Goal: Information Seeking & Learning: Learn about a topic

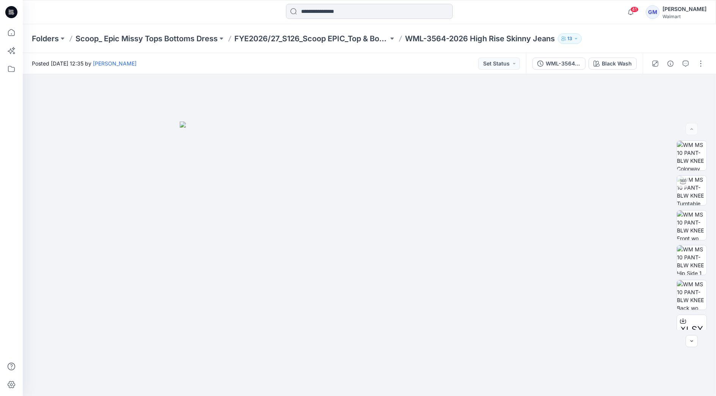
click at [336, 12] on input at bounding box center [369, 11] width 167 height 15
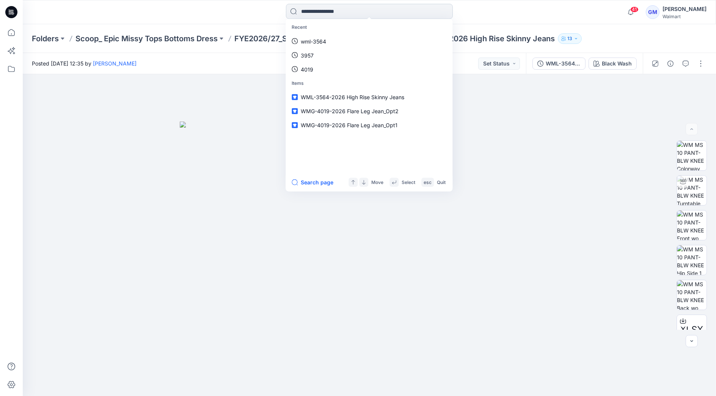
paste input "*********"
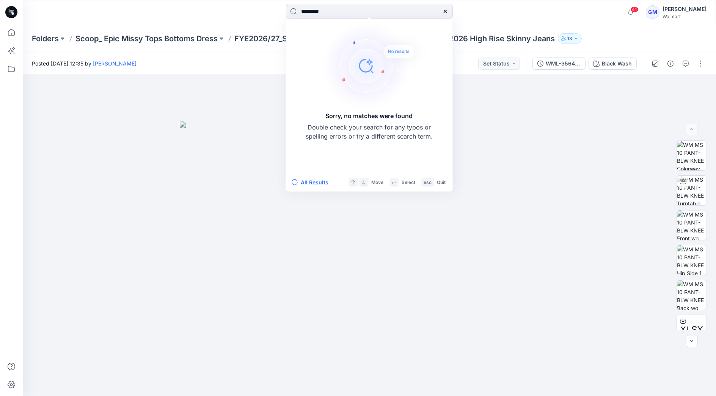
type input "*********"
click at [506, 17] on div "********* Sorry, no matches were found Double check your search for any typos o…" at bounding box center [369, 12] width 346 height 17
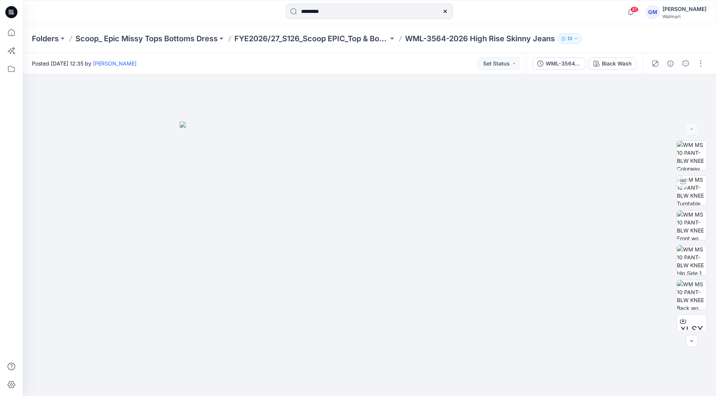
click at [446, 13] on icon at bounding box center [444, 11] width 3 height 3
click at [379, 12] on input at bounding box center [369, 11] width 167 height 15
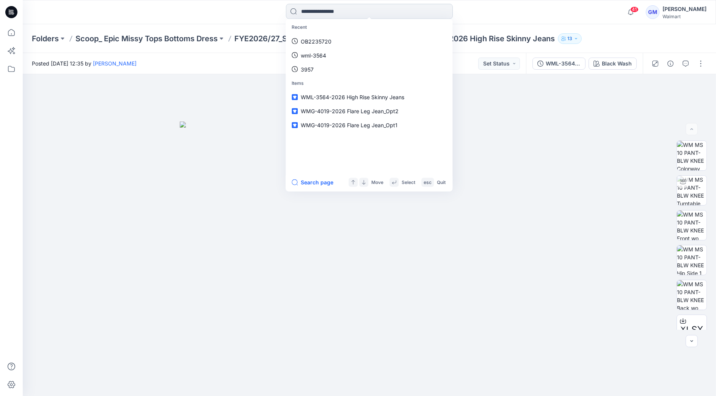
paste input "**********"
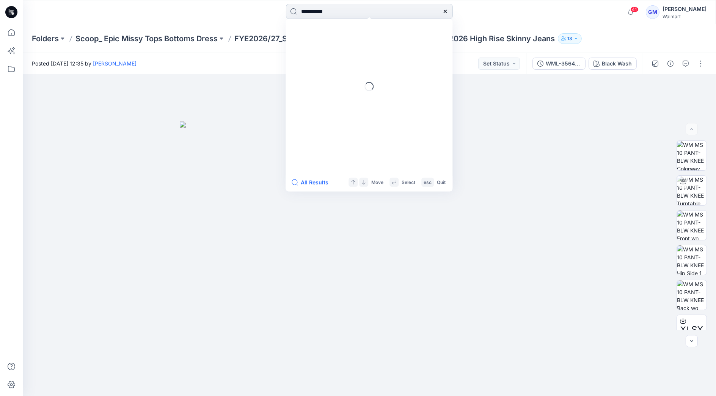
type input "**********"
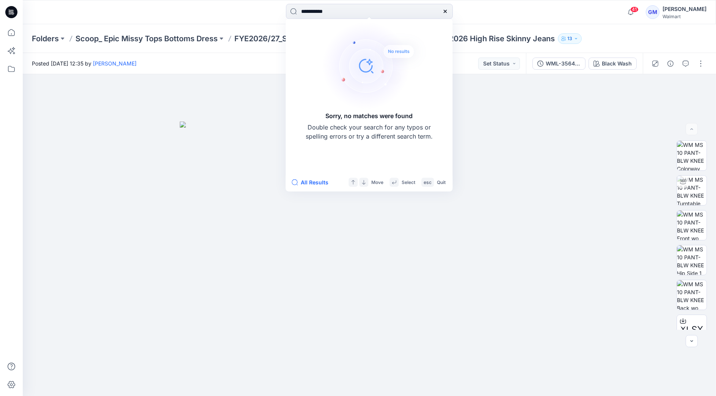
click at [90, 23] on div "**********" at bounding box center [369, 12] width 693 height 24
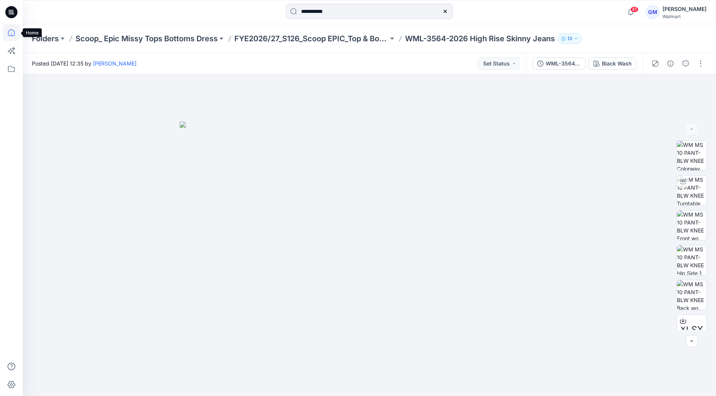
click at [8, 33] on icon at bounding box center [11, 32] width 7 height 7
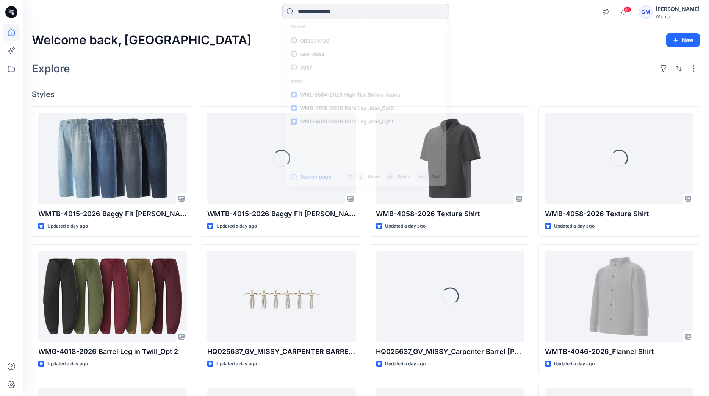
click at [381, 12] on input at bounding box center [365, 11] width 167 height 15
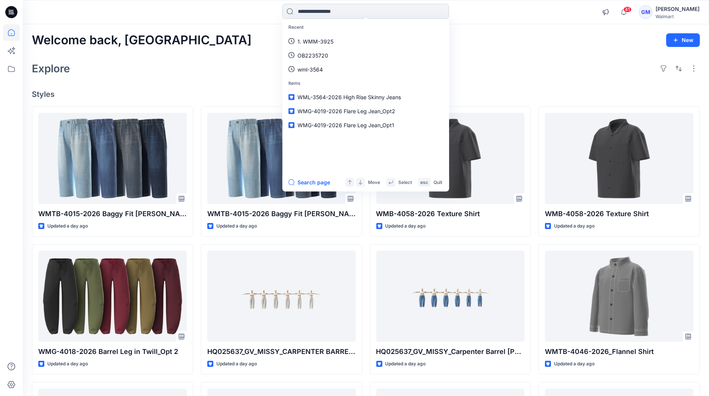
paste input "**********"
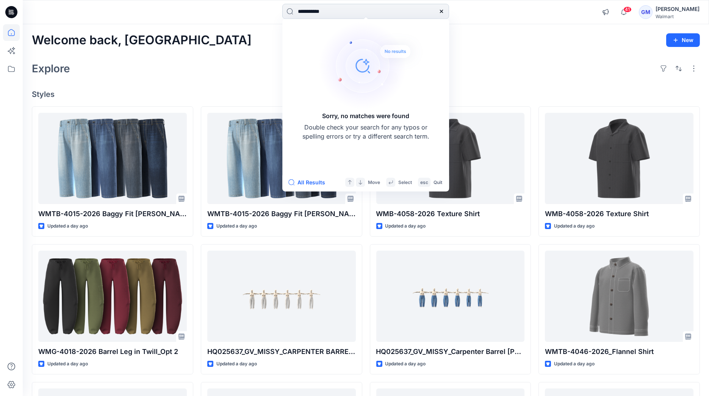
click at [310, 9] on input "**********" at bounding box center [365, 11] width 167 height 15
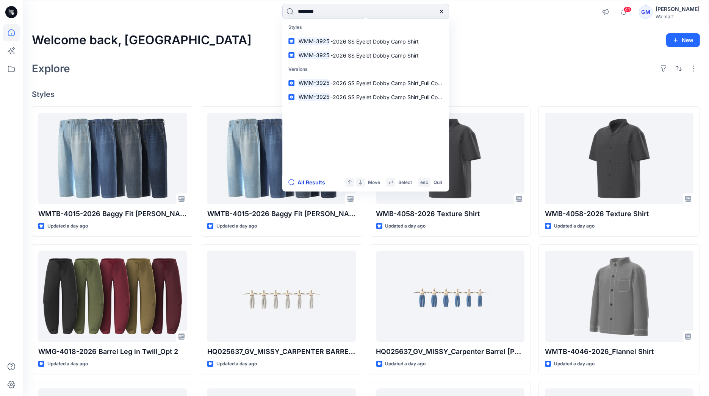
type input "********"
click at [318, 183] on button "All Results" at bounding box center [309, 182] width 42 height 9
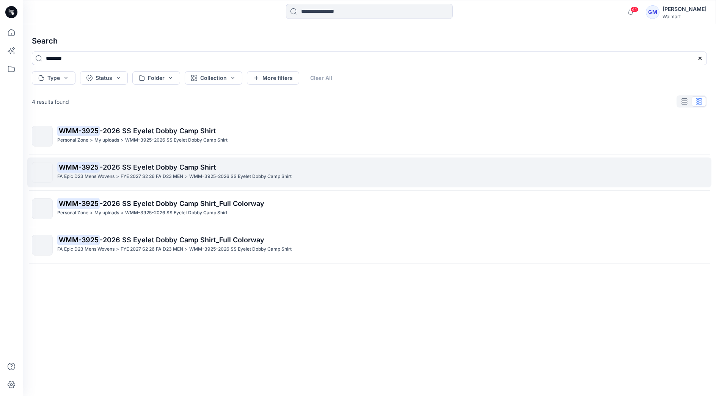
click at [172, 168] on span "-2026 SS Eyelet Dobby Camp Shirt" at bounding box center [158, 167] width 116 height 8
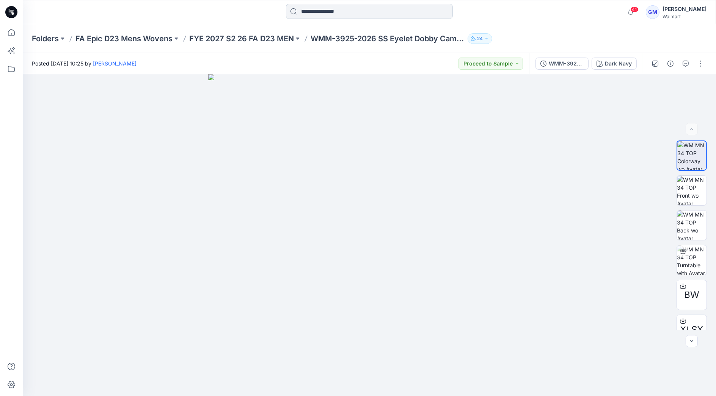
click at [337, 11] on input at bounding box center [369, 11] width 167 height 15
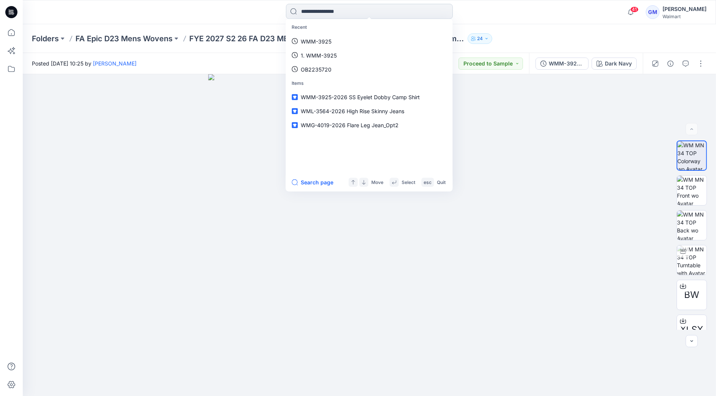
paste input "**********"
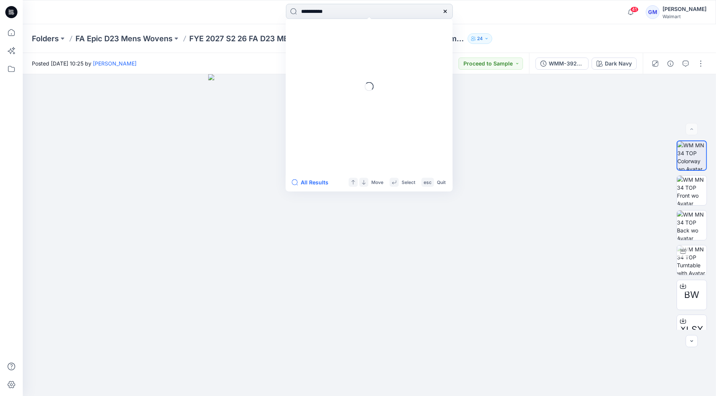
click at [314, 12] on input "**********" at bounding box center [369, 11] width 167 height 15
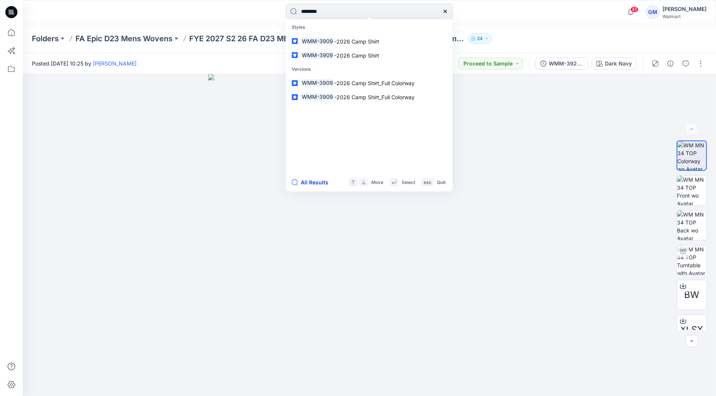
type input "********"
click at [318, 182] on button "All Results" at bounding box center [312, 182] width 42 height 9
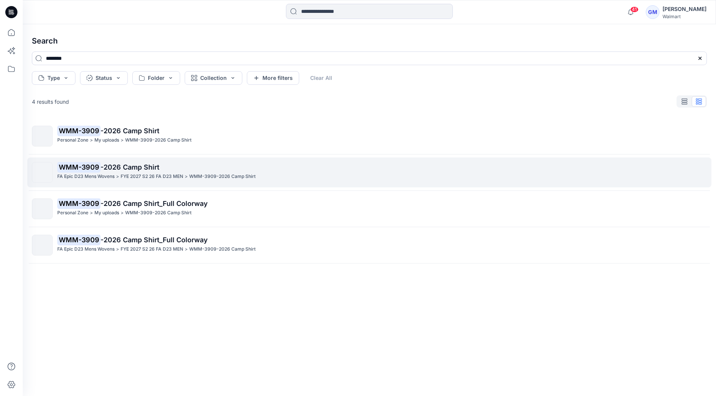
click at [126, 175] on p "FYE 2027 S2 26 FA D23 MEN" at bounding box center [152, 177] width 63 height 8
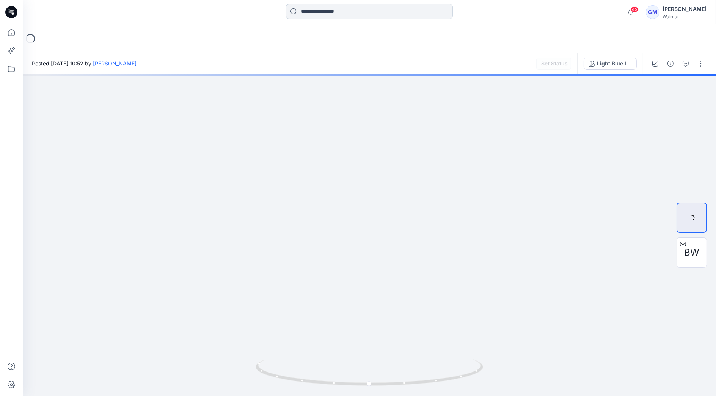
click at [326, 12] on input at bounding box center [369, 11] width 167 height 15
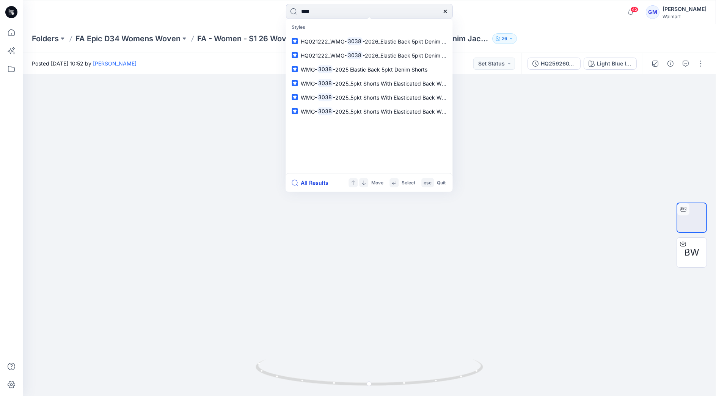
type input "****"
click at [312, 182] on button "All Results" at bounding box center [312, 183] width 42 height 9
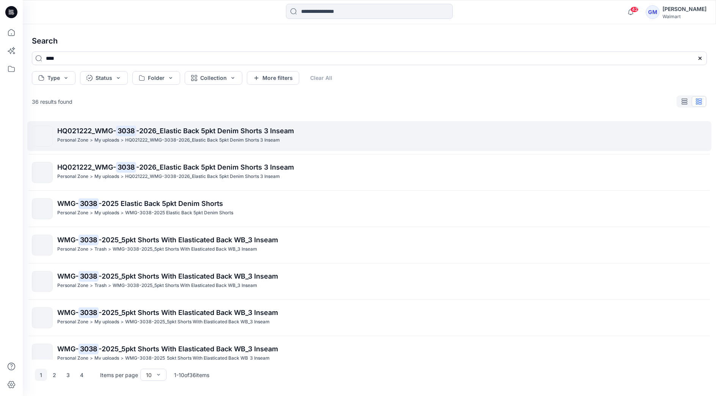
click at [141, 134] on span "-2026_Elastic Back 5pkt Denim Shorts 3 Inseam" at bounding box center [215, 131] width 158 height 8
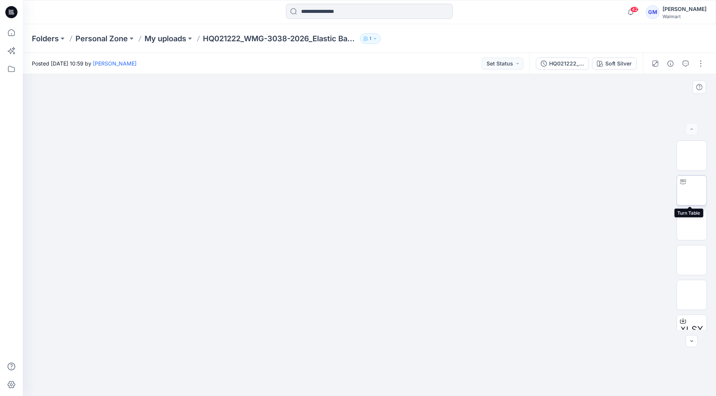
click at [691, 191] on img at bounding box center [691, 191] width 0 height 0
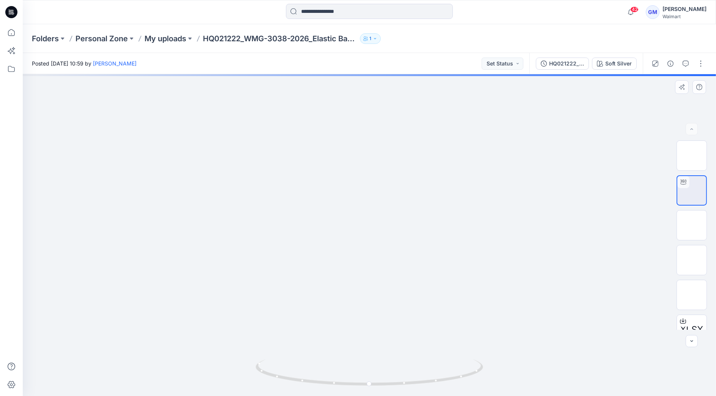
drag, startPoint x: 367, startPoint y: 348, endPoint x: 372, endPoint y: 318, distance: 29.6
drag, startPoint x: 371, startPoint y: 304, endPoint x: 368, endPoint y: 208, distance: 95.5
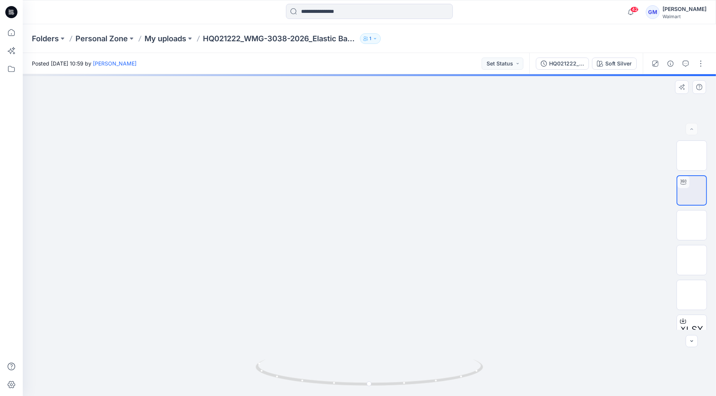
drag, startPoint x: 376, startPoint y: 135, endPoint x: 377, endPoint y: 163, distance: 27.7
drag, startPoint x: 371, startPoint y: 221, endPoint x: 372, endPoint y: 188, distance: 32.2
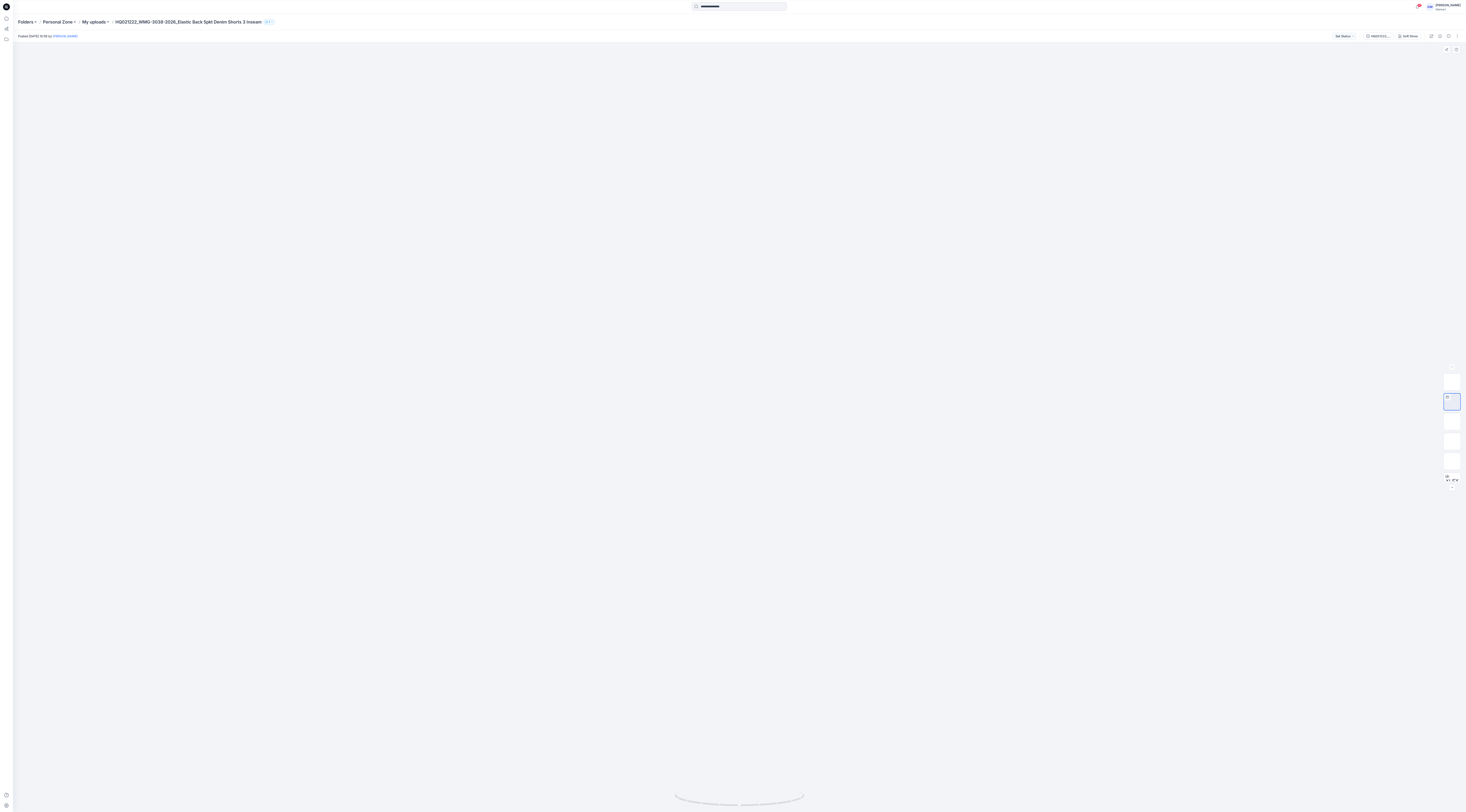
click at [407, 69] on div at bounding box center [739, 427] width 1453 height 770
drag, startPoint x: 758, startPoint y: 801, endPoint x: 724, endPoint y: 797, distance: 34.2
click at [407, 225] on icon at bounding box center [740, 799] width 130 height 16
drag, startPoint x: 739, startPoint y: 809, endPoint x: 789, endPoint y: 801, distance: 50.6
click at [407, 225] on div at bounding box center [739, 427] width 1453 height 770
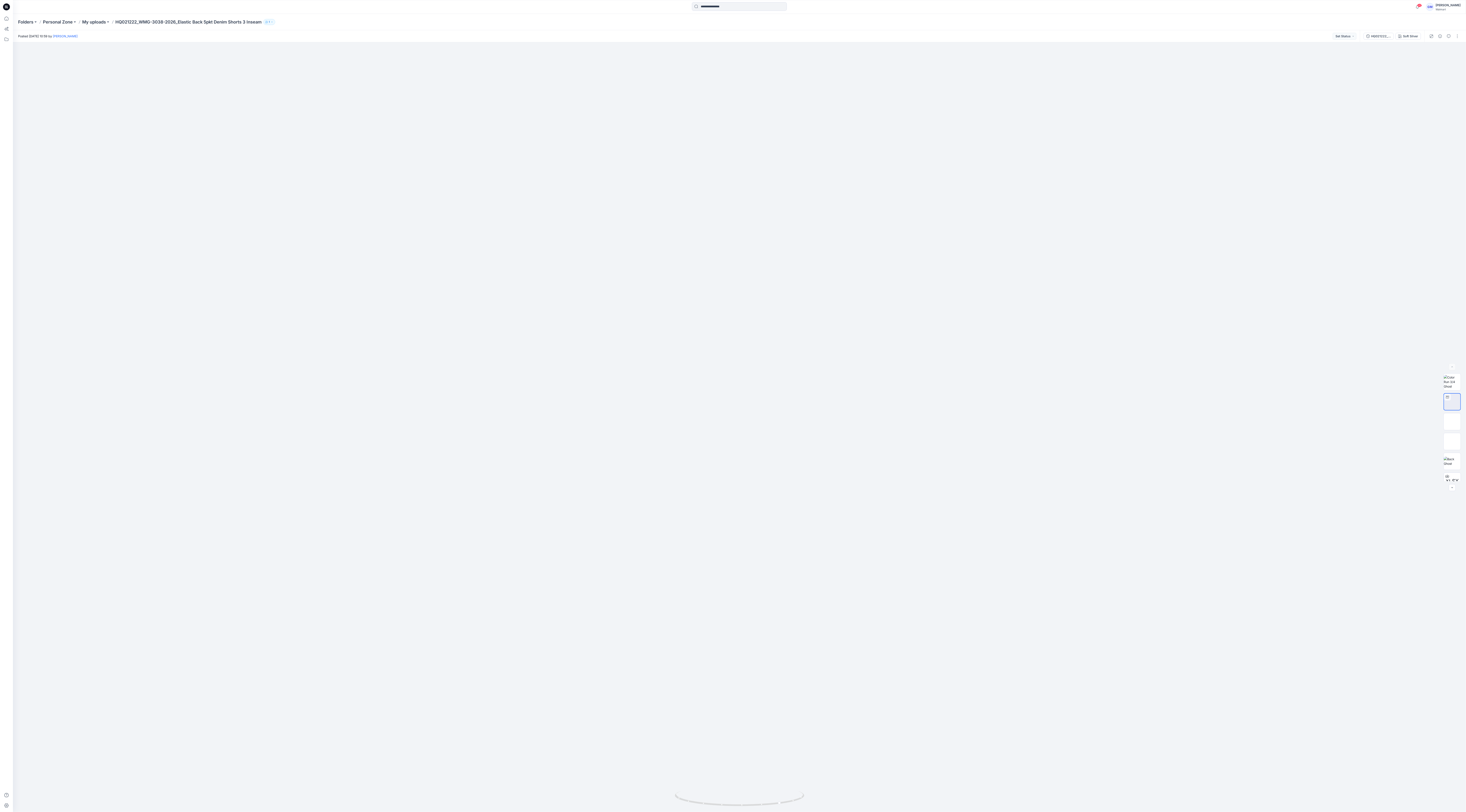
click at [407, 24] on div "Folders Personal Zone My uploads HQ021222_WMG-3038-2026_Elastic Back 5pkt Denim…" at bounding box center [723, 22] width 1409 height 6
drag, startPoint x: 760, startPoint y: 807, endPoint x: 792, endPoint y: 800, distance: 32.8
click at [407, 225] on div at bounding box center [739, 427] width 1453 height 770
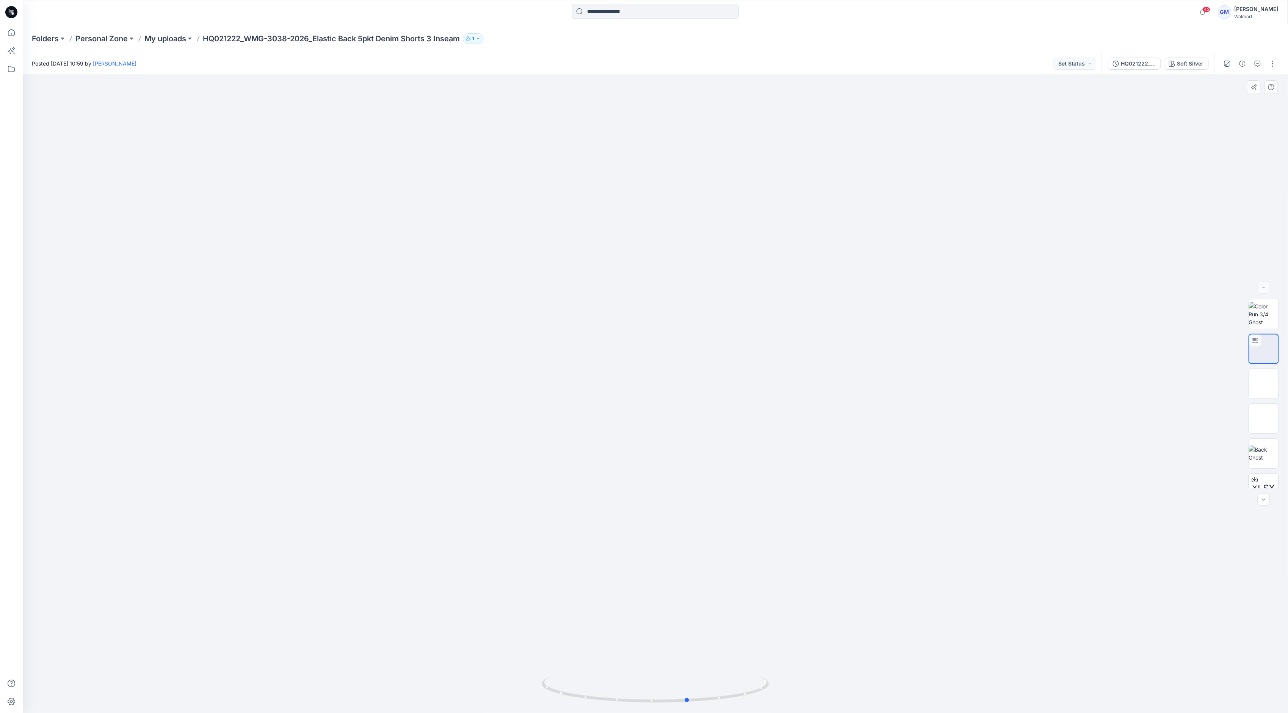
drag, startPoint x: 658, startPoint y: 704, endPoint x: 787, endPoint y: 681, distance: 130.6
click at [715, 396] on div at bounding box center [655, 393] width 1265 height 639
click at [715, 20] on div "42 Notifications Your style HQ024659_GV_REG_Poolside Shirt has been updated wit…" at bounding box center [655, 12] width 1265 height 17
drag, startPoint x: 684, startPoint y: 703, endPoint x: 727, endPoint y: 689, distance: 44.6
click at [715, 396] on icon at bounding box center [656, 690] width 229 height 28
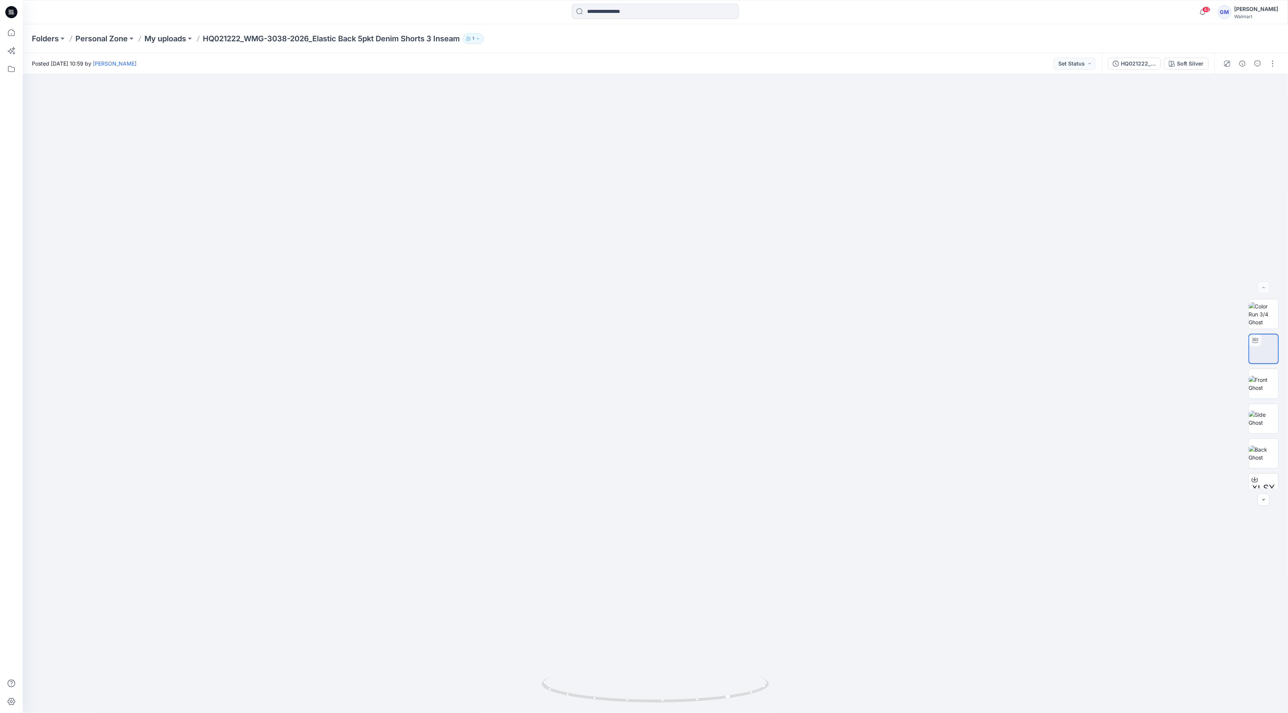
click at [715, 29] on div "Folders Personal Zone My uploads HQ021222_WMG-3038-2026_Elastic Back 5pkt Denim…" at bounding box center [655, 38] width 1265 height 29
drag, startPoint x: 698, startPoint y: 702, endPoint x: 740, endPoint y: 698, distance: 42.3
click at [715, 396] on icon at bounding box center [656, 690] width 229 height 28
click at [715, 37] on div "Folders Personal Zone My uploads HQ021222_WMG-3038-2026_Elastic Back 5pkt Denim…" at bounding box center [626, 38] width 1188 height 11
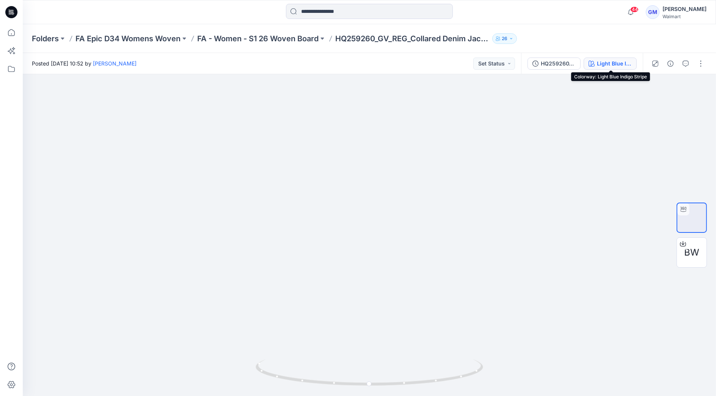
click at [600, 69] on button "Light Blue Indigo Stripe" at bounding box center [609, 64] width 53 height 12
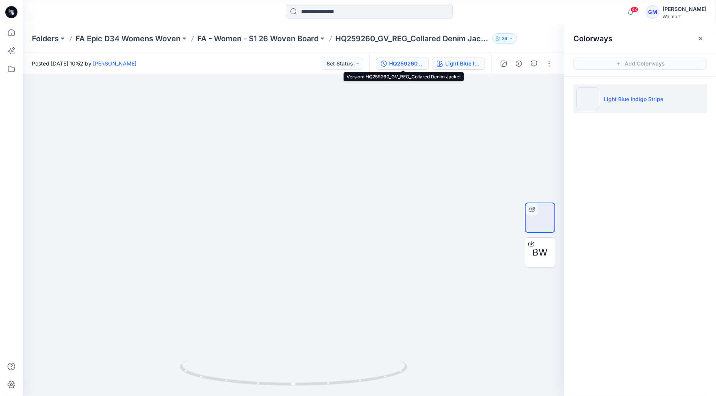
click at [408, 64] on div "HQ259260_GV_REG_Collared Denim Jacket" at bounding box center [406, 64] width 35 height 8
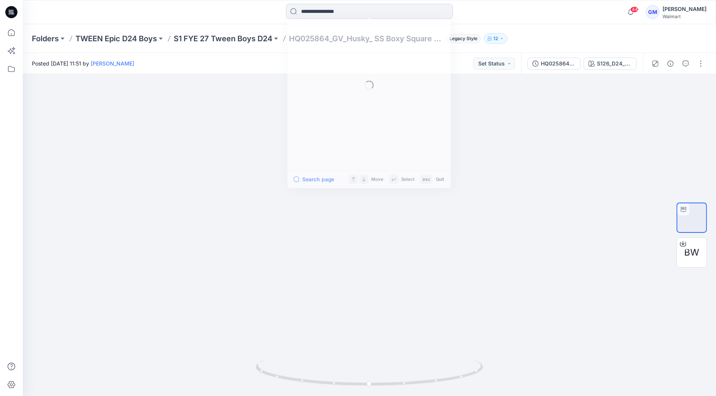
click at [326, 10] on input at bounding box center [369, 11] width 167 height 15
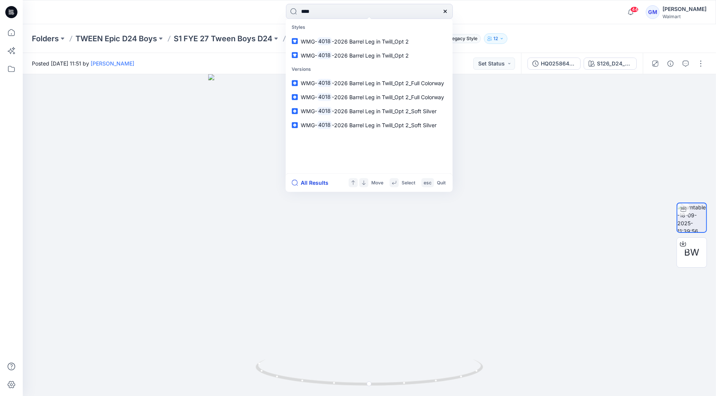
type input "****"
click at [307, 180] on button "All Results" at bounding box center [312, 183] width 42 height 9
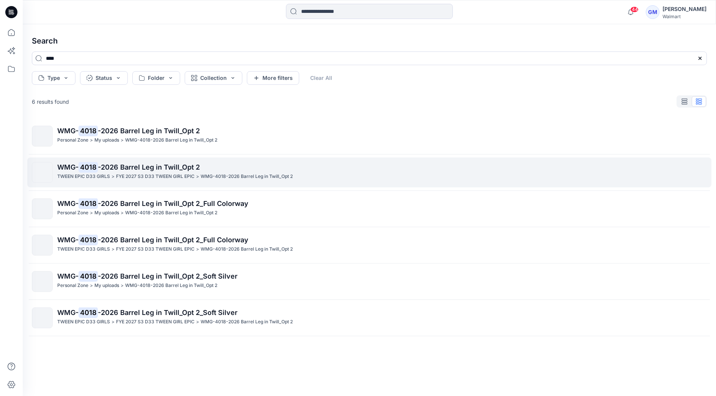
click at [127, 174] on p "FYE 2027 S3 D33 TWEEN GIRL EPIC" at bounding box center [155, 177] width 78 height 8
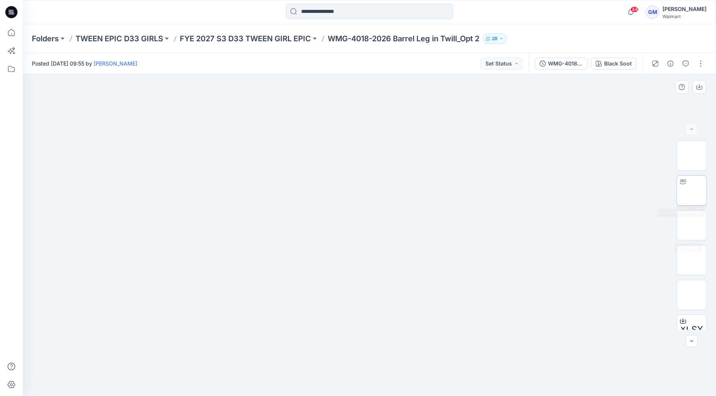
click at [691, 191] on img at bounding box center [691, 191] width 0 height 0
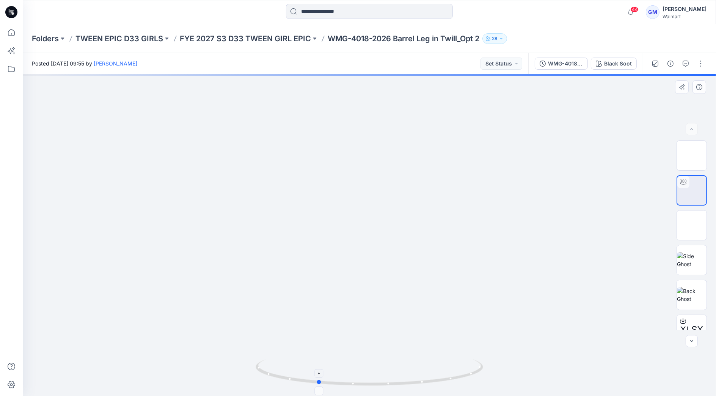
drag, startPoint x: 457, startPoint y: 379, endPoint x: 408, endPoint y: 381, distance: 48.9
click at [408, 381] on icon at bounding box center [369, 374] width 229 height 28
drag, startPoint x: 363, startPoint y: 308, endPoint x: 379, endPoint y: 117, distance: 191.7
drag, startPoint x: 385, startPoint y: 263, endPoint x: 384, endPoint y: 163, distance: 99.7
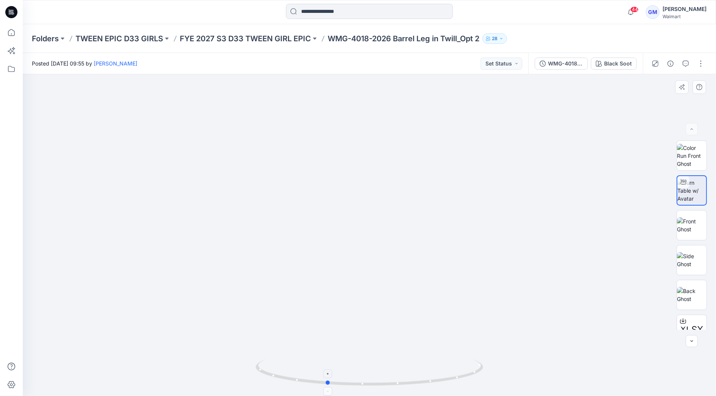
drag, startPoint x: 399, startPoint y: 383, endPoint x: 406, endPoint y: 373, distance: 11.6
click at [406, 373] on icon at bounding box center [369, 374] width 229 height 28
drag, startPoint x: 367, startPoint y: 298, endPoint x: 366, endPoint y: 226, distance: 71.3
drag, startPoint x: 374, startPoint y: 387, endPoint x: 374, endPoint y: 372, distance: 14.4
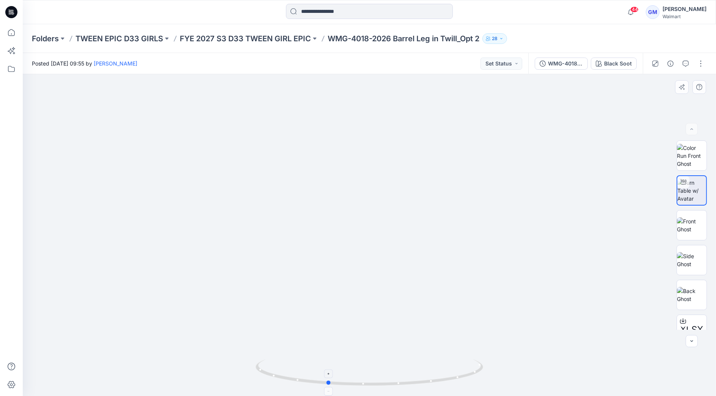
click at [374, 372] on icon at bounding box center [369, 374] width 229 height 28
drag, startPoint x: 413, startPoint y: 387, endPoint x: 444, endPoint y: 381, distance: 31.7
click at [444, 381] on icon at bounding box center [369, 374] width 229 height 28
drag, startPoint x: 429, startPoint y: 384, endPoint x: 417, endPoint y: 382, distance: 12.6
click at [416, 385] on icon at bounding box center [369, 374] width 229 height 28
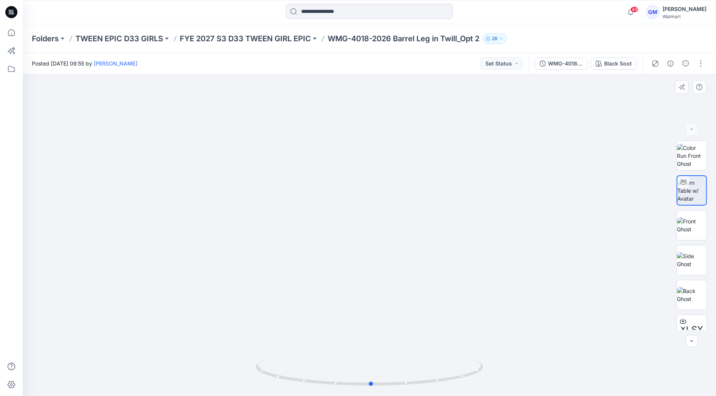
drag, startPoint x: 468, startPoint y: 378, endPoint x: 494, endPoint y: 370, distance: 27.8
click at [494, 370] on div at bounding box center [369, 235] width 693 height 322
drag, startPoint x: 448, startPoint y: 381, endPoint x: 411, endPoint y: 377, distance: 37.3
click at [411, 377] on icon at bounding box center [369, 374] width 229 height 28
drag, startPoint x: 387, startPoint y: 385, endPoint x: 499, endPoint y: 360, distance: 114.9
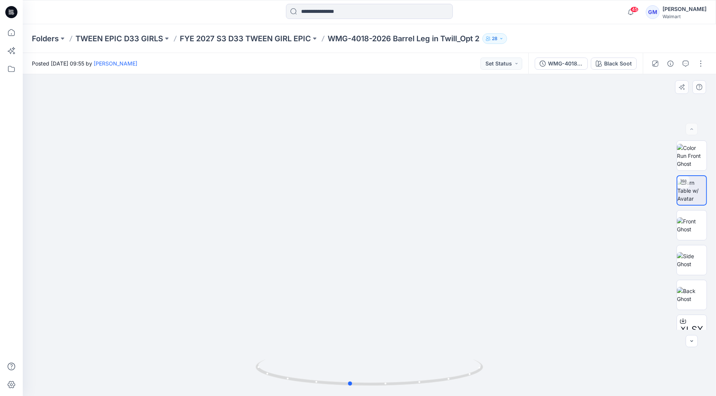
click at [416, 381] on icon at bounding box center [369, 374] width 229 height 28
